Goal: Task Accomplishment & Management: Use online tool/utility

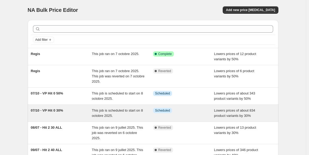
click at [39, 113] on div "07/10 - VP Hit 0 30%" at bounding box center [61, 113] width 61 height 11
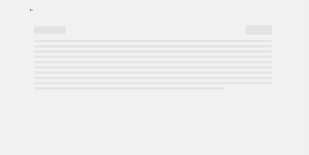
select select "percentage"
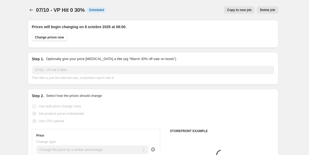
select select "collection"
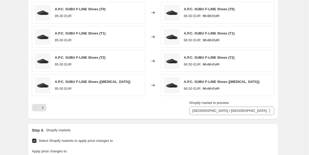
scroll to position [699, 0]
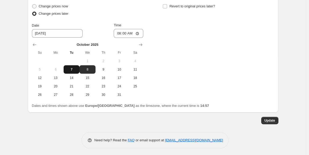
click at [76, 68] on span "7" at bounding box center [72, 70] width 12 height 4
type input "[DATE]"
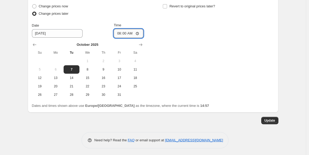
click at [127, 32] on input "08:00" at bounding box center [129, 33] width 30 height 9
type input "17:55"
click at [271, 120] on span "Update" at bounding box center [270, 121] width 11 height 4
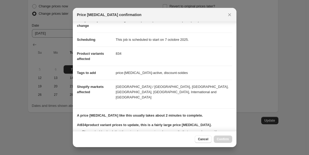
scroll to position [89, 0]
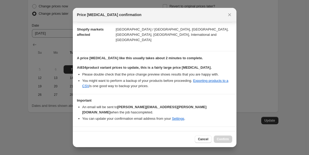
click at [112, 131] on label "I understand that this price [MEDICAL_DATA] will affect 834 product variants" at bounding box center [143, 134] width 132 height 7
click at [82, 133] on input "I understand that this price [MEDICAL_DATA] will affect 834 product variants" at bounding box center [79, 135] width 4 height 4
checkbox input "true"
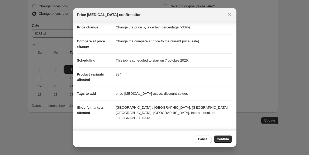
scroll to position [11, 0]
click at [223, 137] on button "Confirm" at bounding box center [223, 139] width 18 height 7
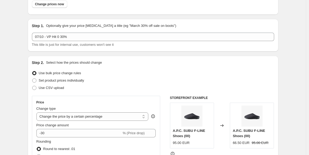
scroll to position [0, 0]
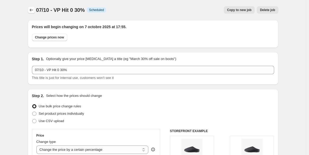
click at [33, 11] on icon "Price change jobs" at bounding box center [31, 9] width 5 height 5
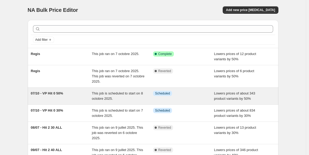
click at [106, 97] on span "This job is scheduled to start on 8 octobre 2025." at bounding box center [117, 96] width 51 height 9
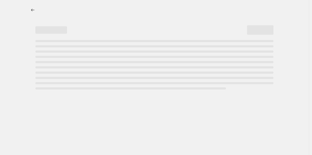
select select "percentage"
select select "collection"
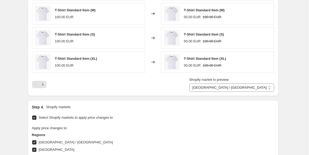
scroll to position [699, 0]
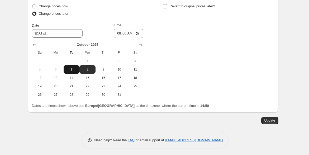
click at [73, 68] on span "7" at bounding box center [72, 70] width 12 height 4
type input "[DATE]"
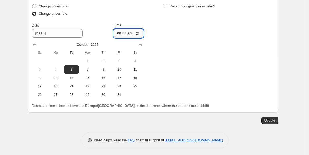
click at [126, 32] on input "08:00" at bounding box center [129, 33] width 30 height 9
type input "17:55"
click at [266, 119] on span "Update" at bounding box center [270, 121] width 11 height 4
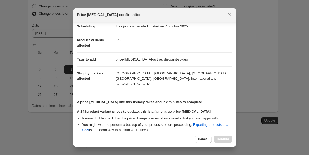
scroll to position [122, 0]
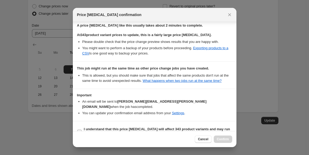
click at [79, 130] on input "I understand that this price [MEDICAL_DATA] will affect 343 product variants an…" at bounding box center [79, 132] width 4 height 4
checkbox input "true"
click at [223, 139] on span "Confirm" at bounding box center [223, 140] width 12 height 4
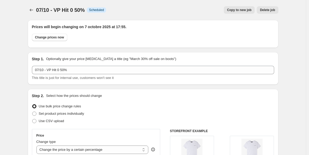
scroll to position [699, 0]
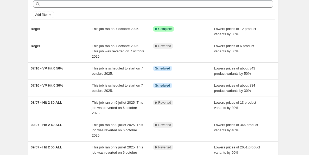
scroll to position [26, 0]
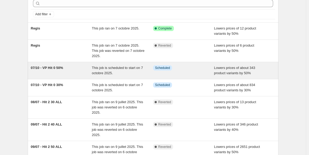
click at [39, 69] on span "07/10 - VP Hit 0 50%" at bounding box center [47, 68] width 32 height 4
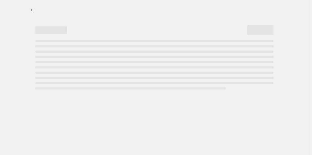
select select "percentage"
select select "collection"
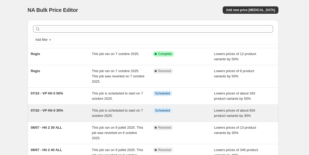
click at [54, 109] on span "07/10 - VP Hit 0 30%" at bounding box center [47, 111] width 32 height 4
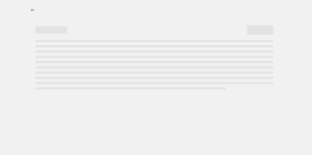
select select "percentage"
select select "collection"
